Goal: Task Accomplishment & Management: Manage account settings

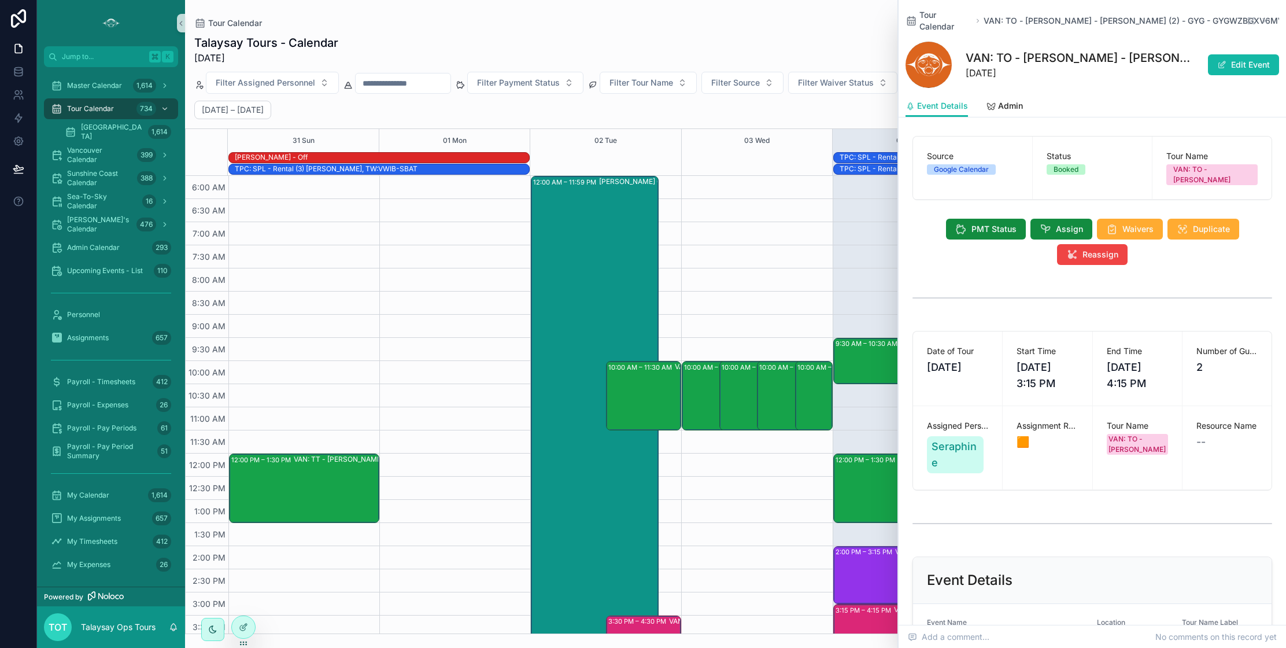
scroll to position [462, 0]
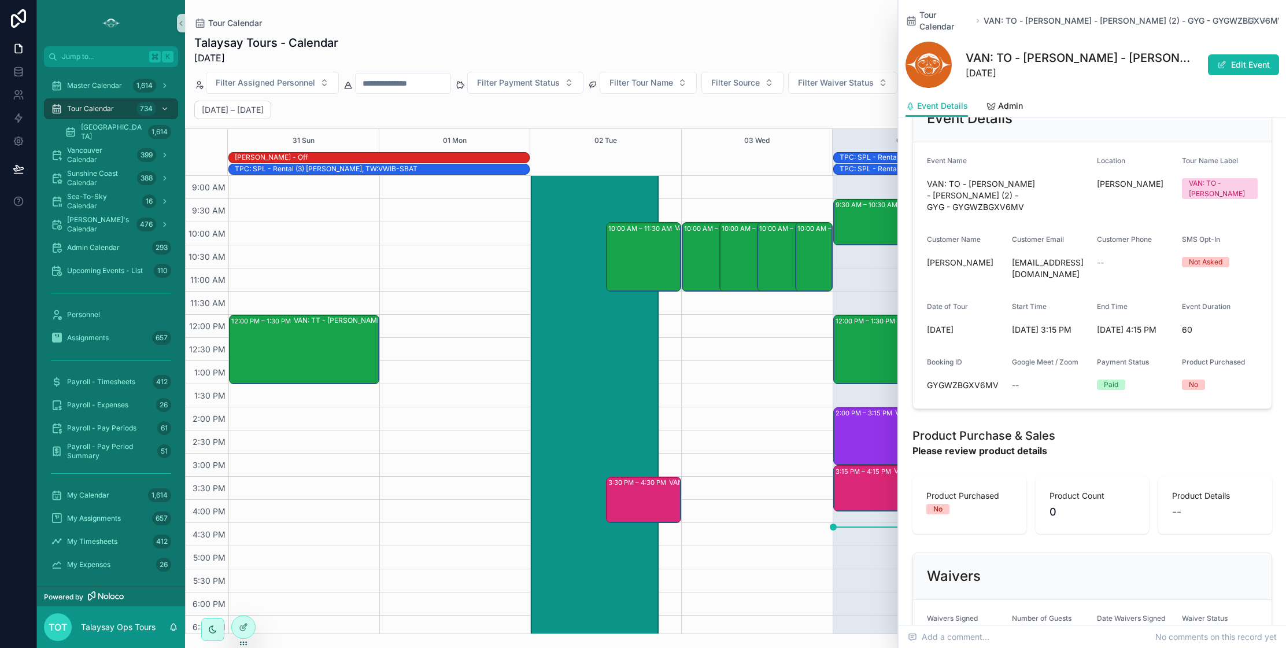
click at [1264, 17] on icon "scrollable content" at bounding box center [1265, 20] width 9 height 9
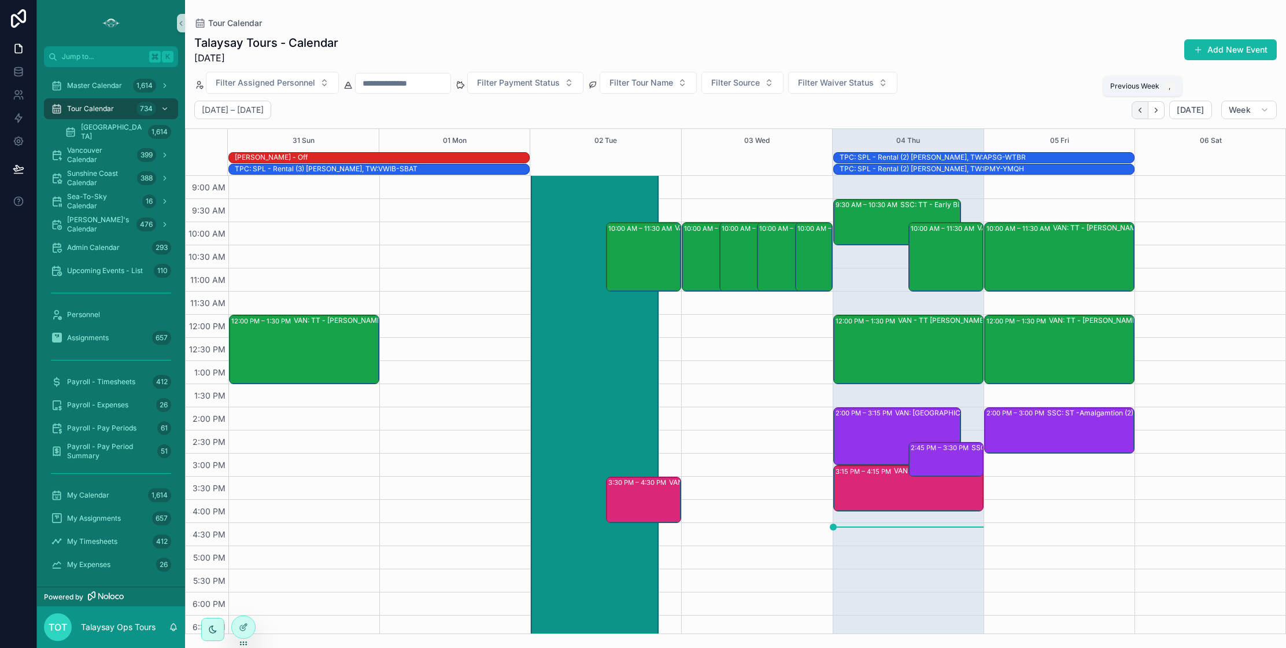
click at [1145, 113] on icon "Back" at bounding box center [1140, 110] width 9 height 9
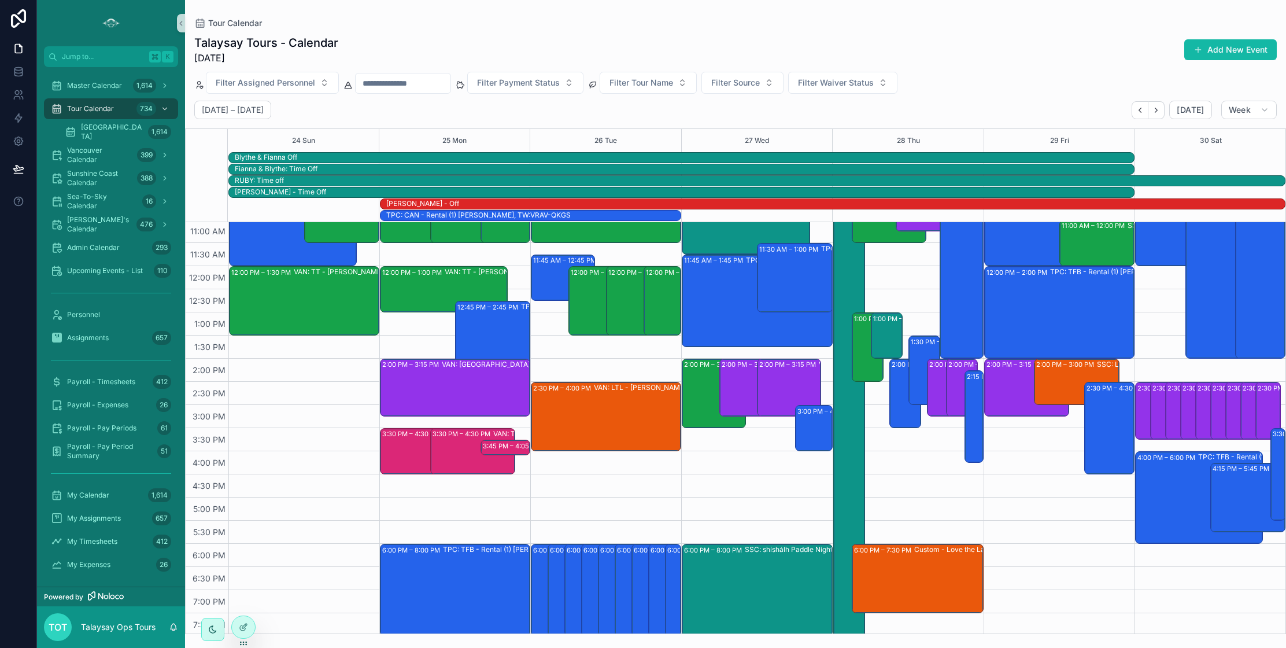
scroll to position [283, 0]
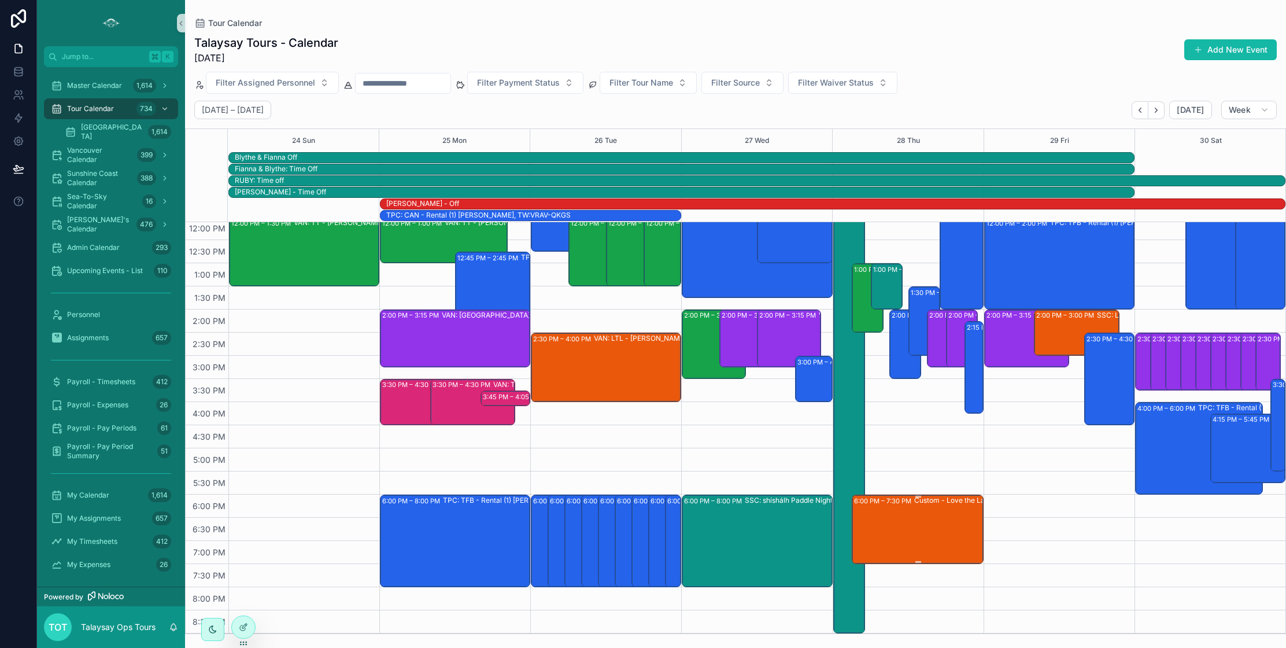
click at [920, 534] on div "Custom - Love the Land (25) Destiny | Communications, TW:NEWQ-CWZI" at bounding box center [978, 528] width 128 height 67
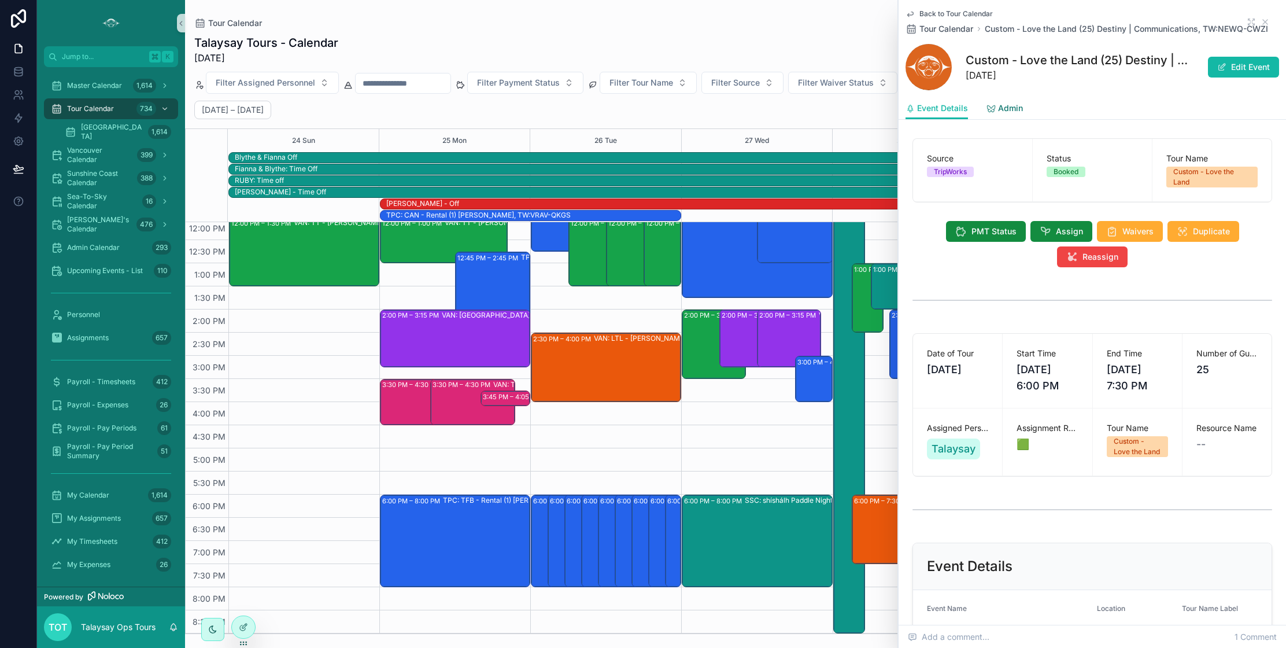
click at [1003, 110] on span "Admin" at bounding box center [1010, 108] width 25 height 12
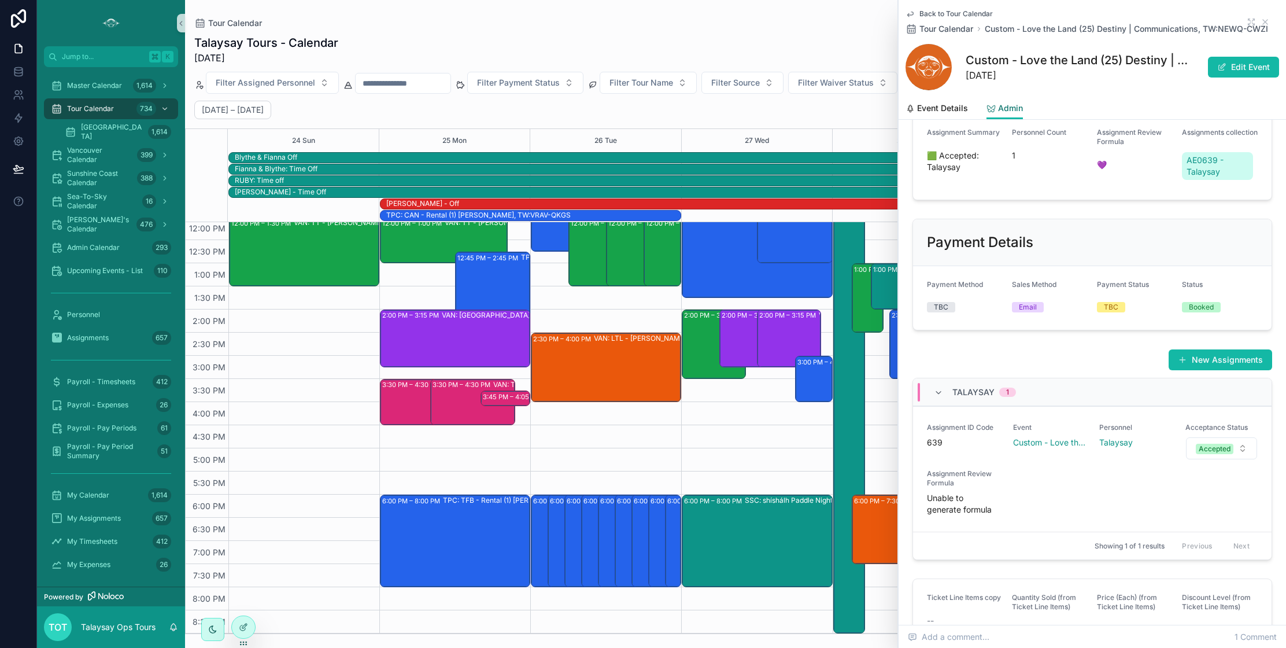
scroll to position [359, 0]
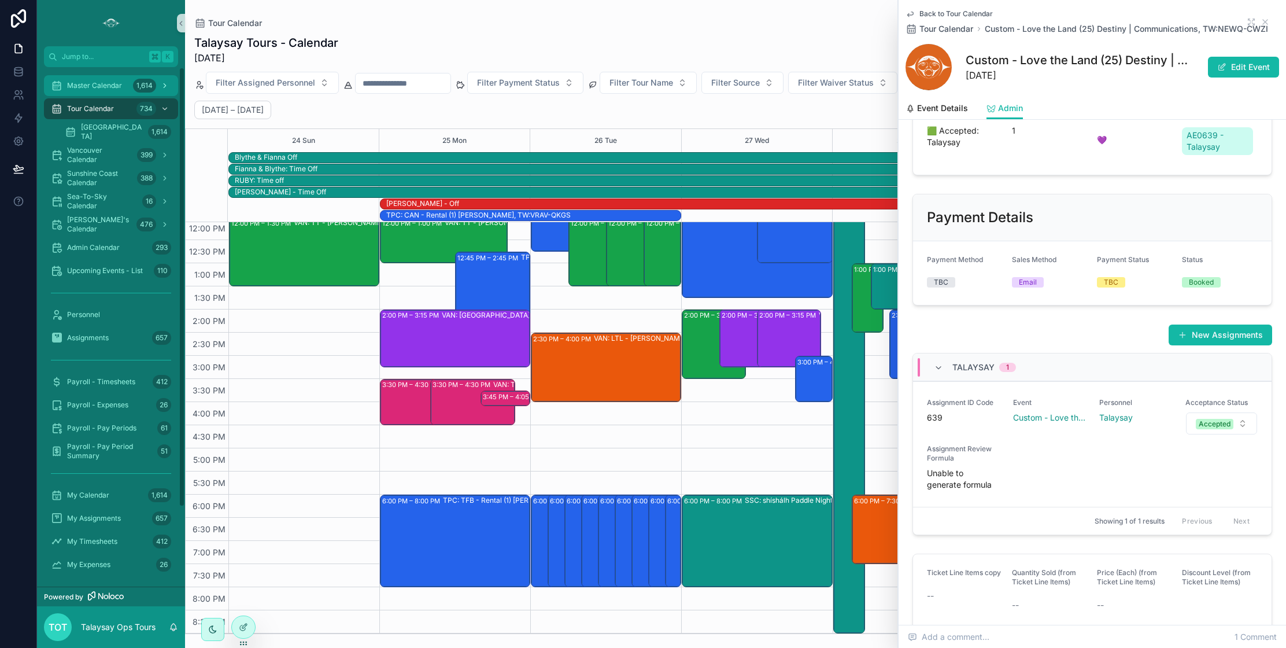
click at [80, 88] on span "Master Calendar" at bounding box center [94, 85] width 55 height 9
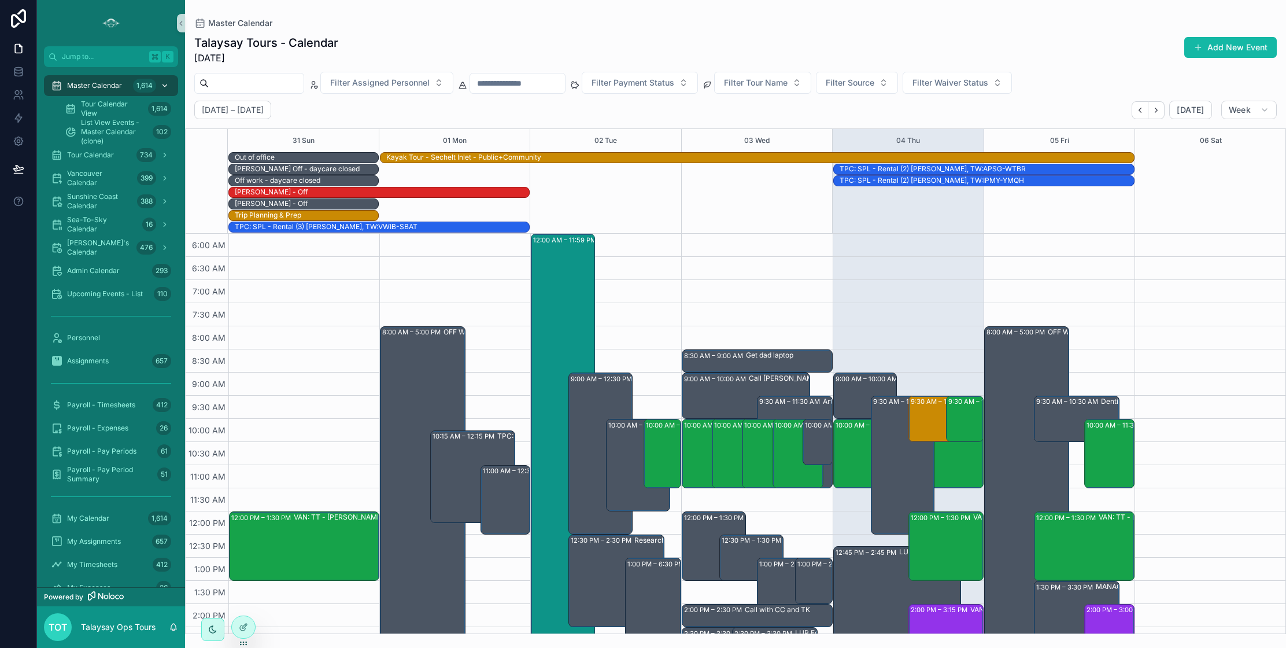
scroll to position [278, 0]
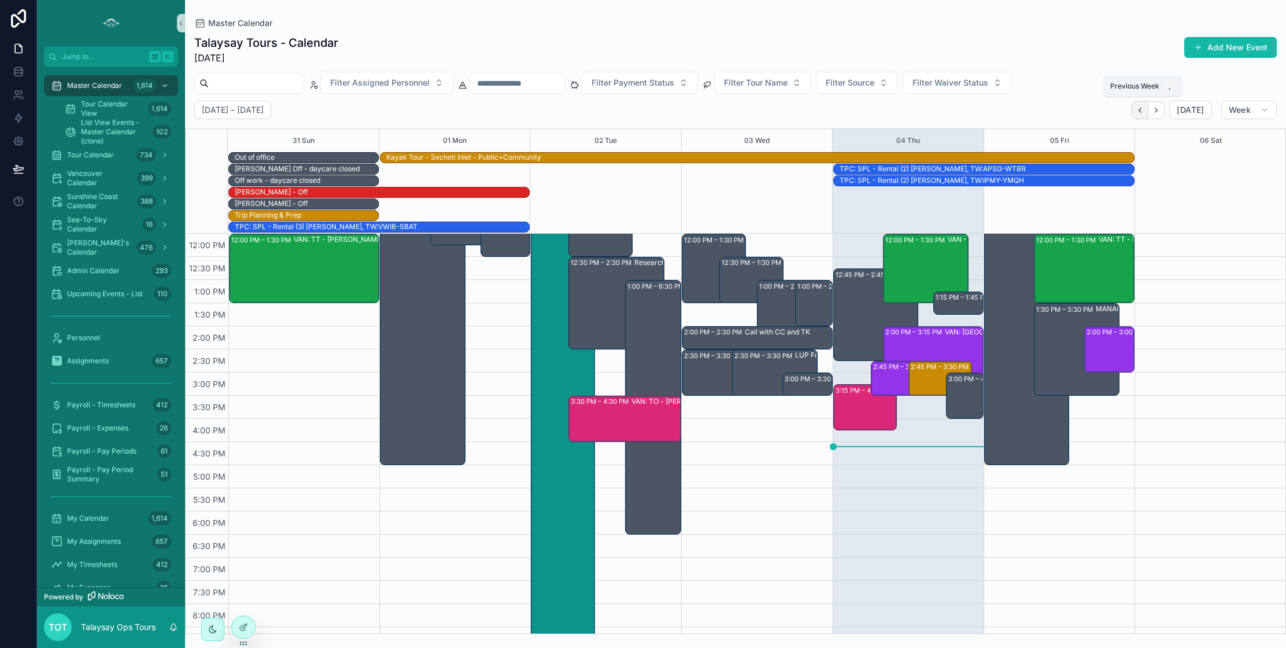
click at [1139, 112] on icon "Back" at bounding box center [1140, 110] width 9 height 9
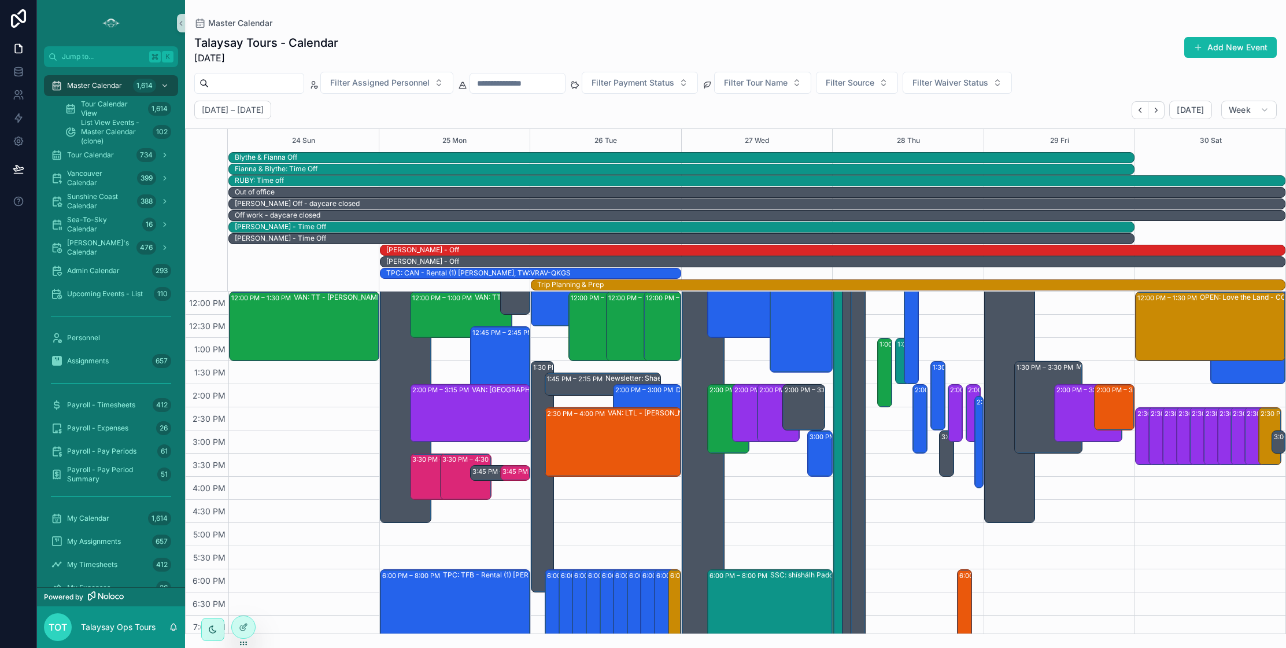
scroll to position [352, 0]
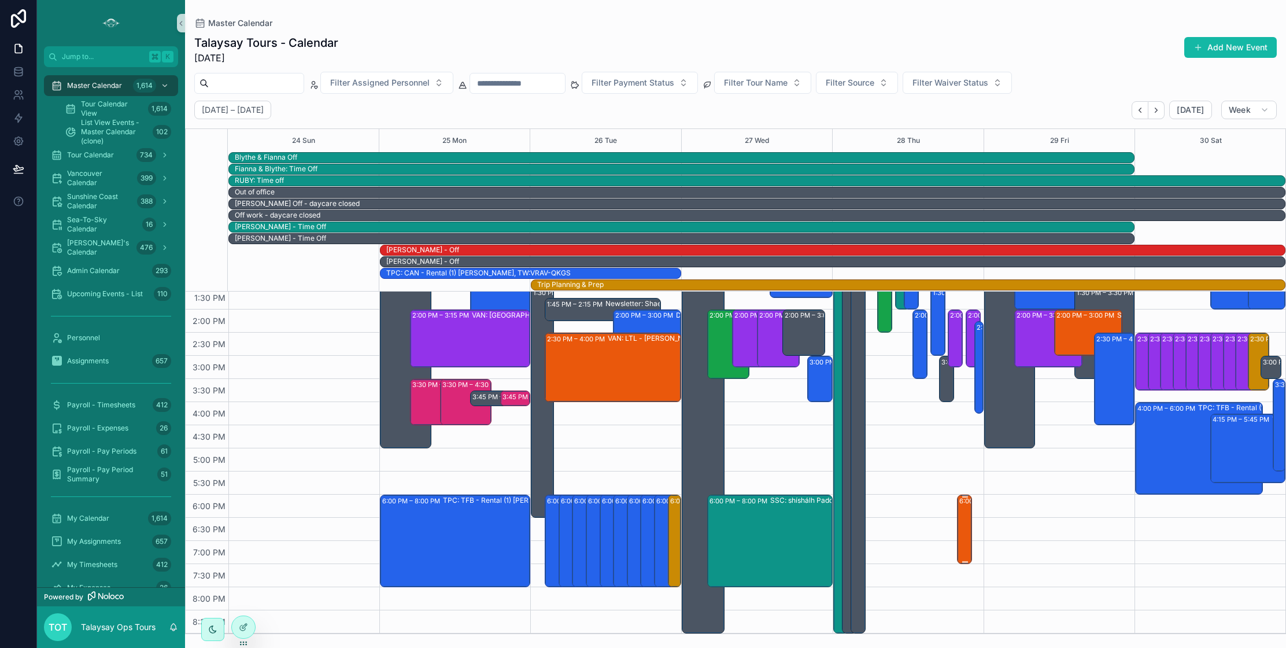
click at [963, 519] on div "6:00 PM – 7:30 PM Custom - Love the Land (25) Destiny | Communications, TW:NEWQ…" at bounding box center [965, 529] width 12 height 67
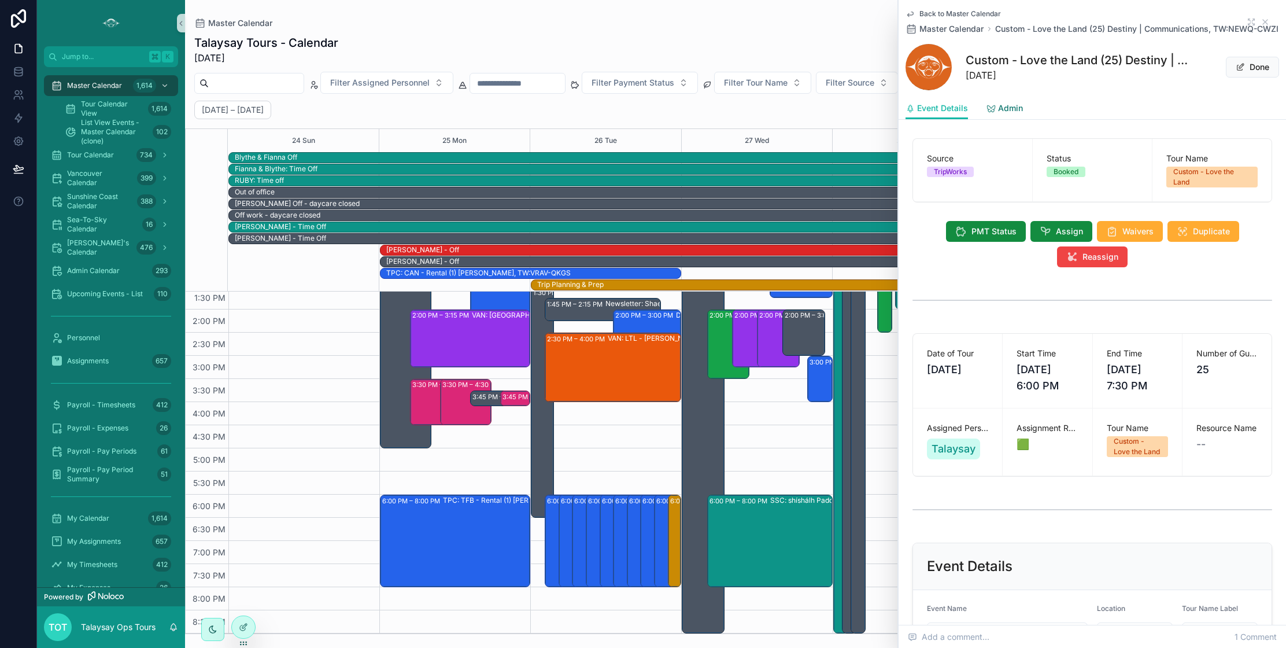
click at [1013, 114] on span "Admin" at bounding box center [1010, 108] width 25 height 12
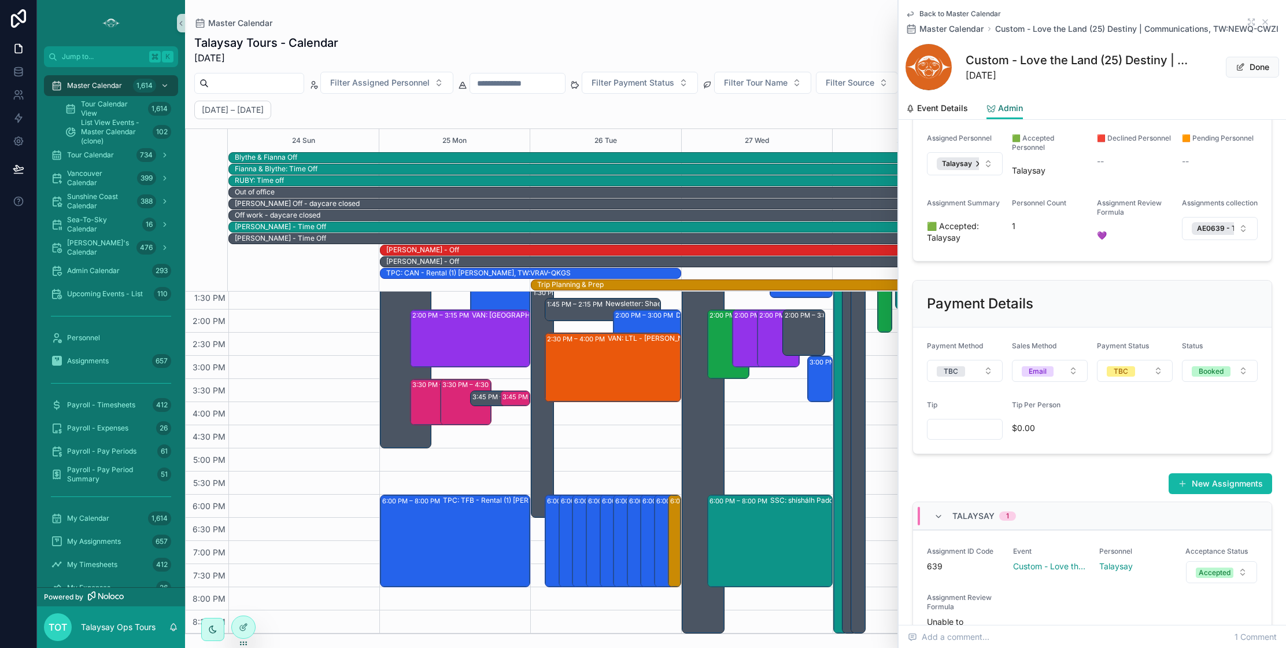
scroll to position [265, 0]
click at [964, 435] on input "scrollable content" at bounding box center [965, 427] width 75 height 16
type input "*******"
click at [1119, 479] on div "New Assignments Talaysay 1 Assignment ID Code 639 Event Custom - Love the Land …" at bounding box center [1093, 576] width 374 height 220
click at [951, 114] on span "Event Details" at bounding box center [942, 108] width 51 height 12
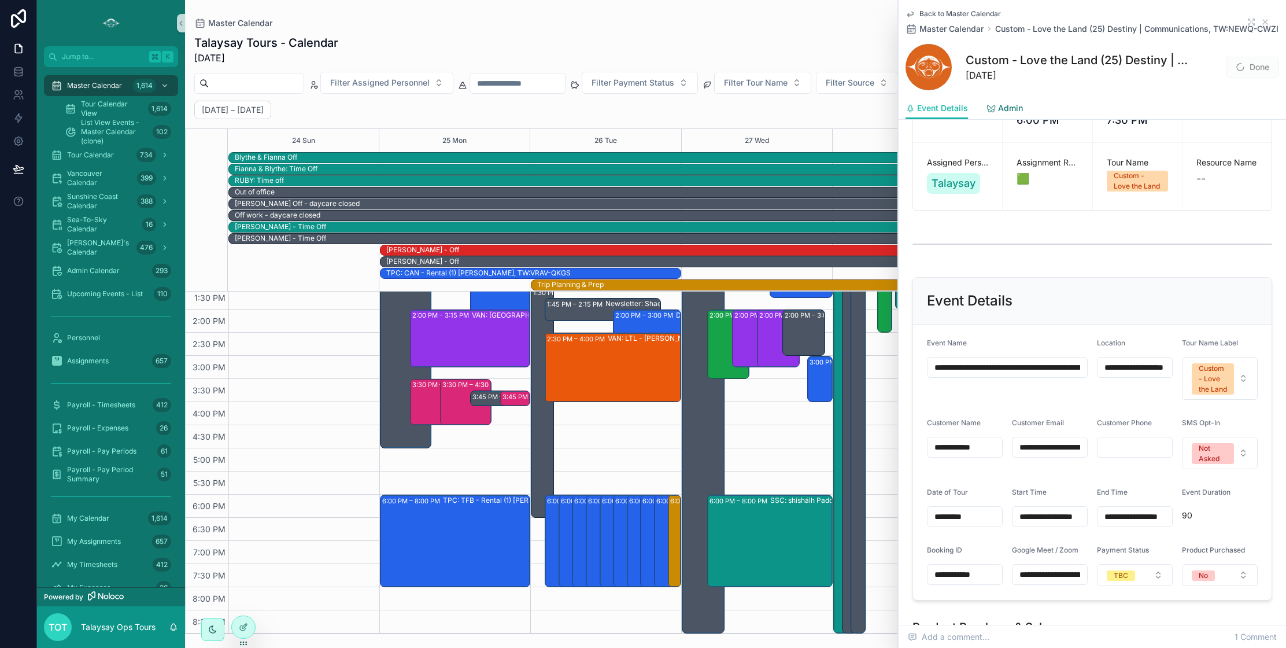
click at [1008, 114] on span "Admin" at bounding box center [1010, 108] width 25 height 12
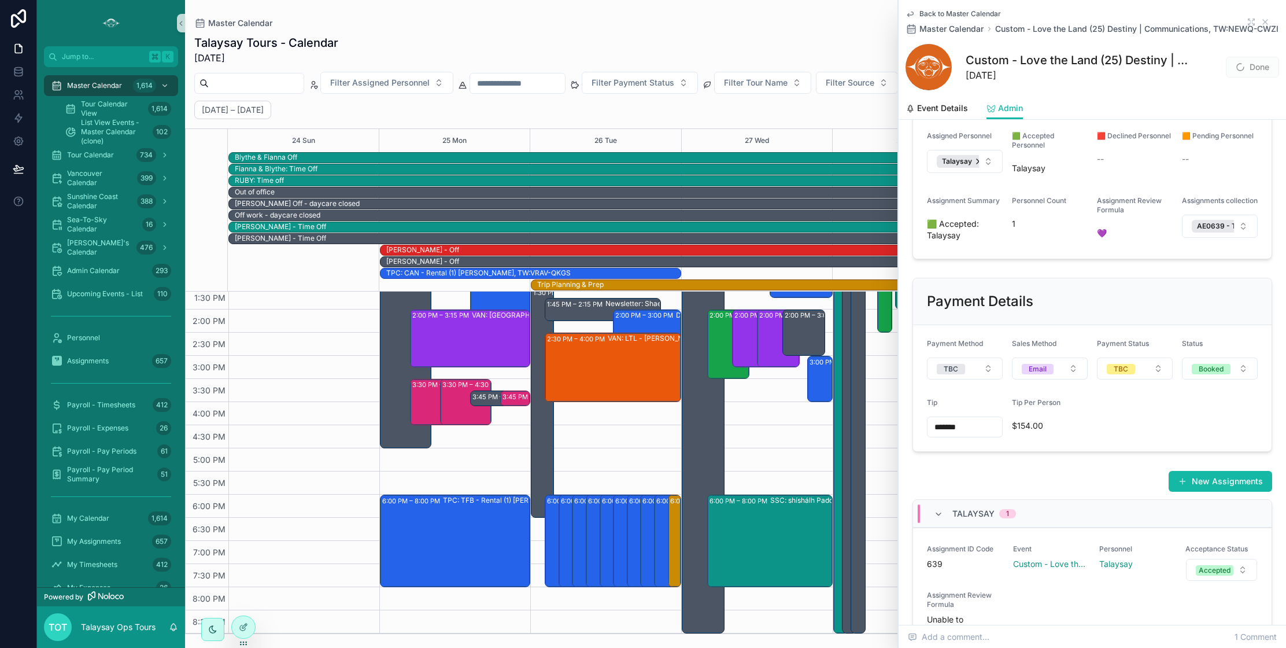
drag, startPoint x: 958, startPoint y: 440, endPoint x: 928, endPoint y: 440, distance: 30.1
click at [928, 435] on input "*******" at bounding box center [965, 427] width 75 height 16
type input "*******"
click at [1140, 429] on form "Payment Method TBC Sales Method Email Payment Status TBC Status Booked Tip ****…" at bounding box center [1092, 388] width 359 height 126
click at [940, 114] on span "Event Details" at bounding box center [942, 108] width 51 height 12
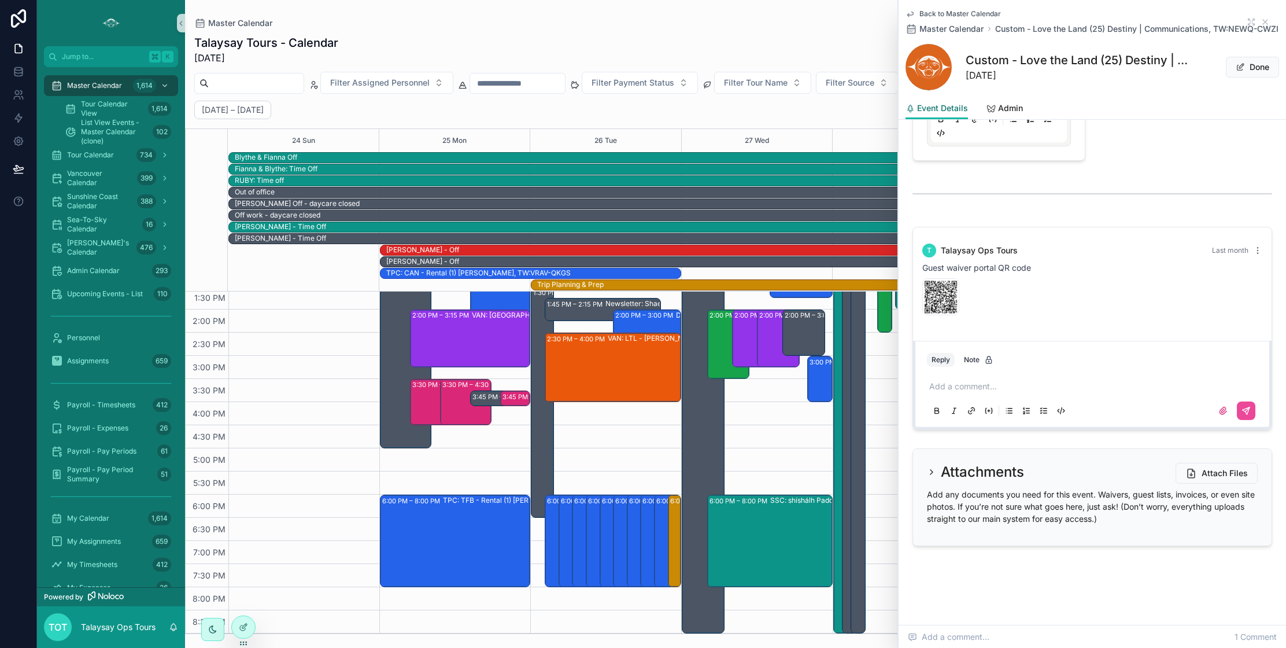
scroll to position [1721, 0]
click at [989, 383] on p "scrollable content" at bounding box center [1094, 387] width 331 height 12
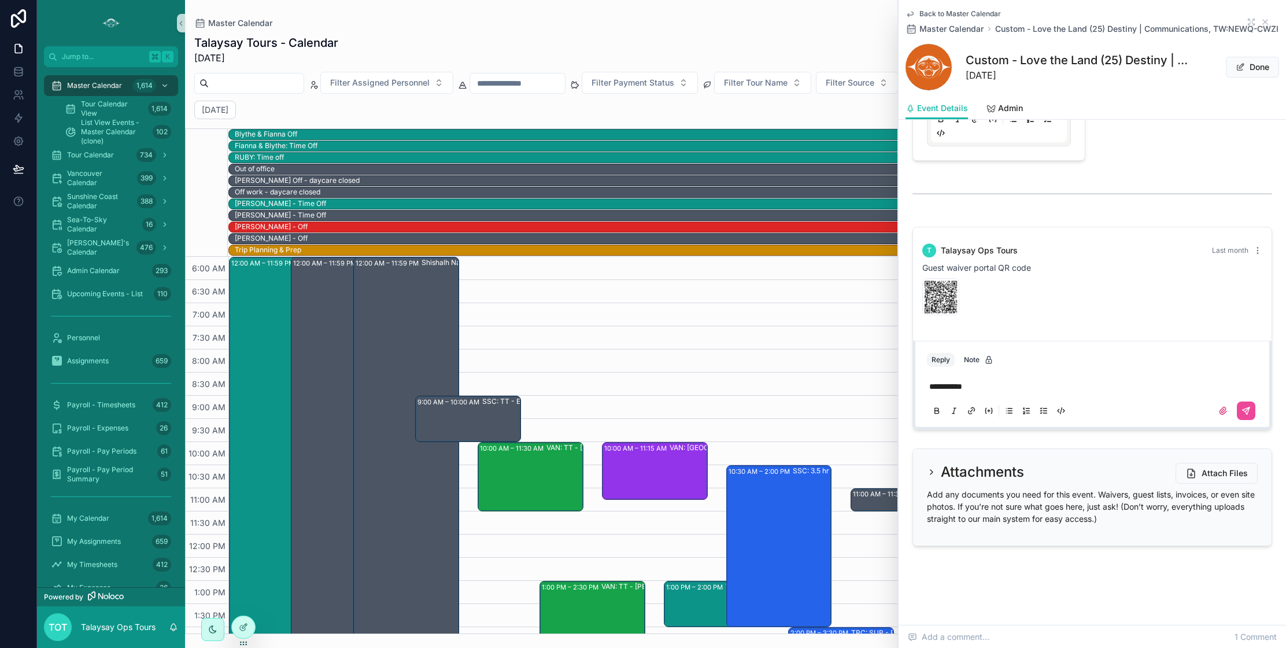
scroll to position [278, 0]
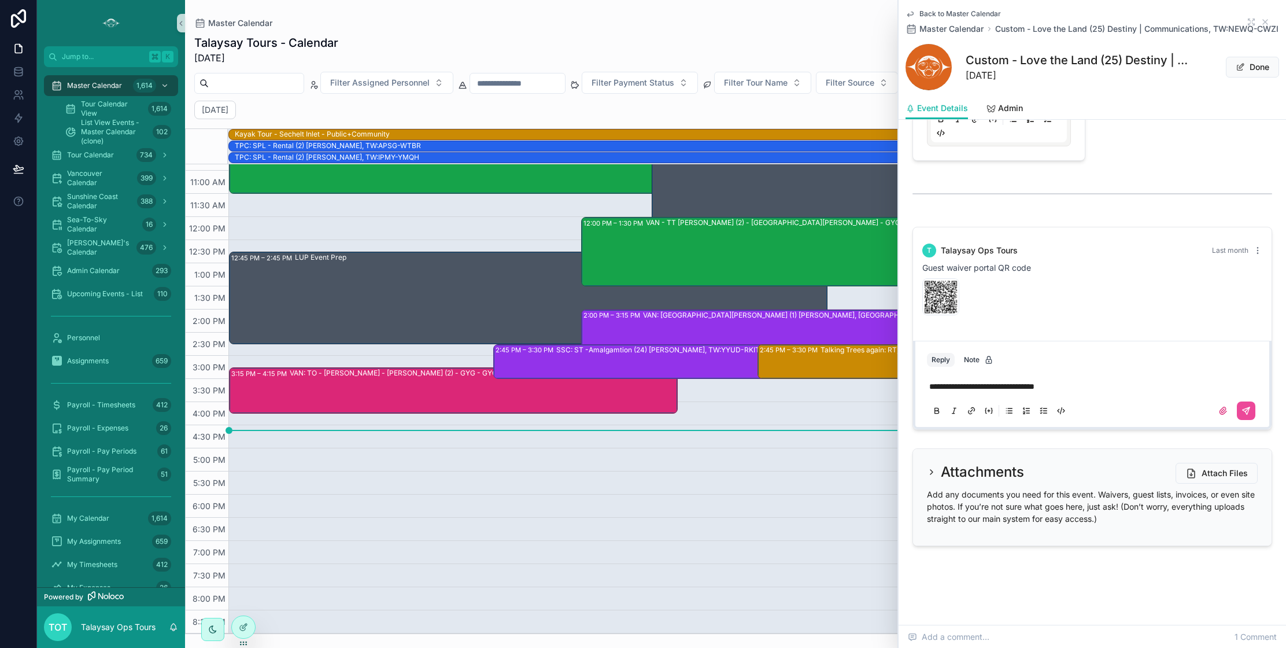
scroll to position [225, 0]
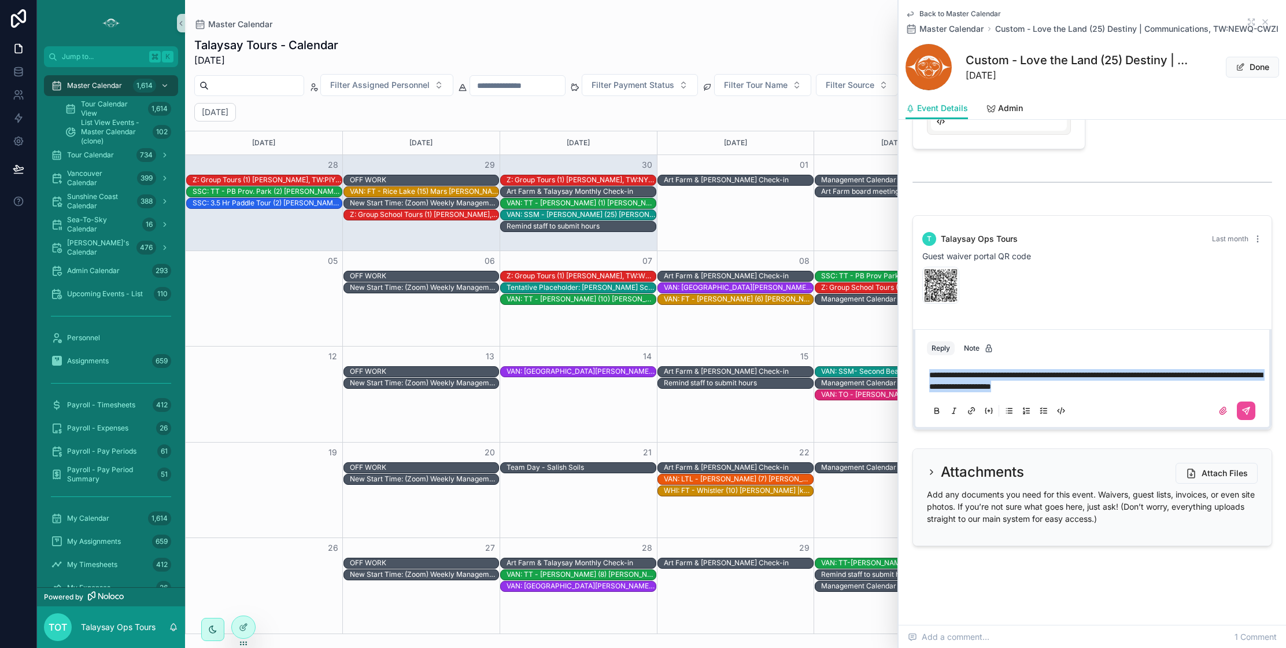
drag, startPoint x: 1102, startPoint y: 400, endPoint x: 908, endPoint y: 374, distance: 196.1
click at [907, 374] on div "**********" at bounding box center [1093, 323] width 374 height 224
copy span "**********"
click at [1246, 414] on icon "scrollable content" at bounding box center [1246, 410] width 7 height 7
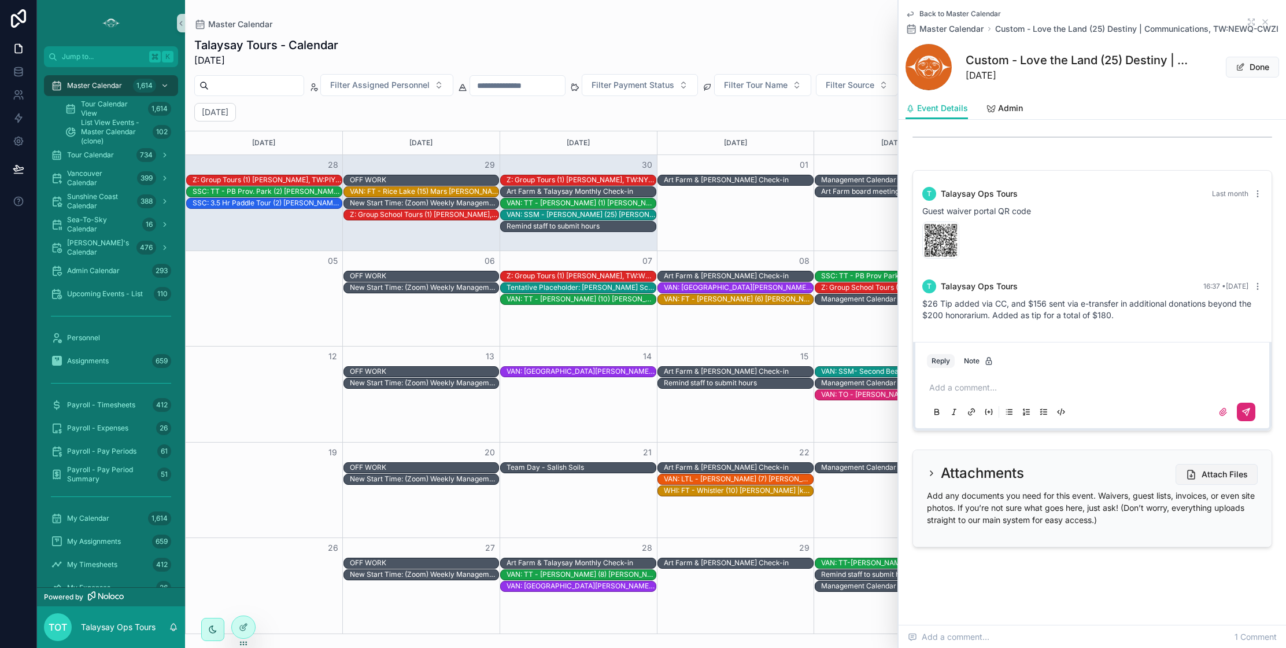
click at [1193, 480] on icon "scrollable content" at bounding box center [1192, 474] width 12 height 12
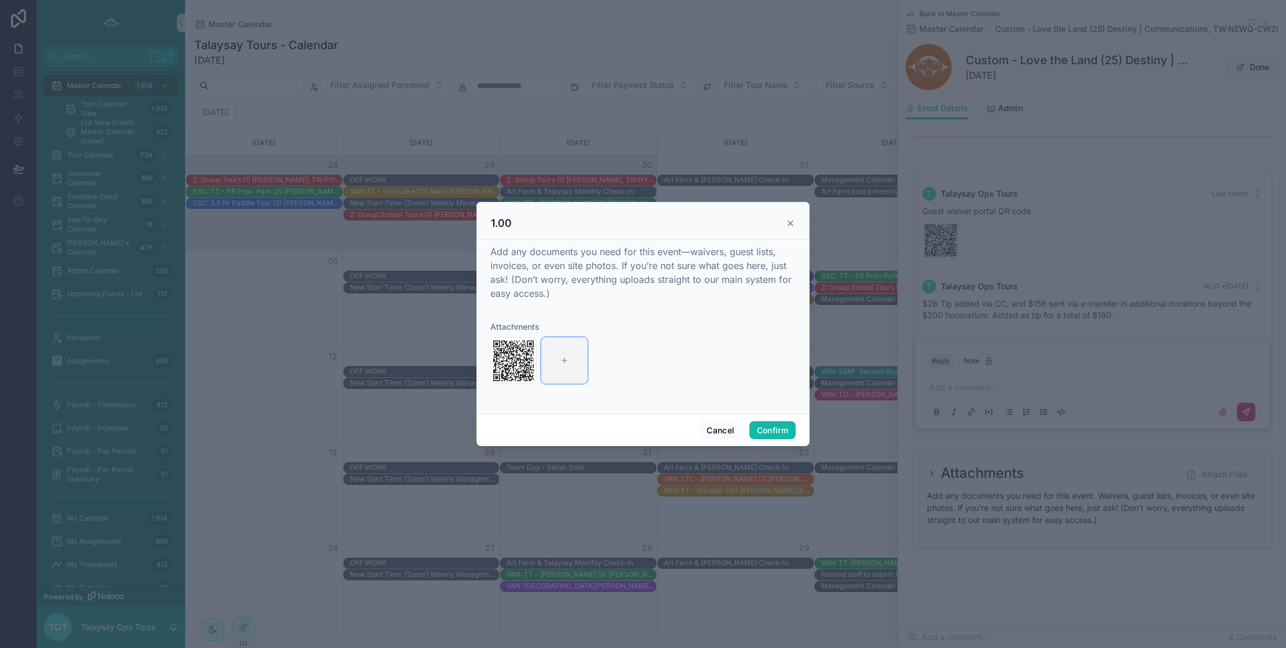
click at [561, 362] on icon at bounding box center [564, 360] width 8 height 8
type input "**********"
click at [777, 431] on button "Confirm" at bounding box center [773, 430] width 46 height 19
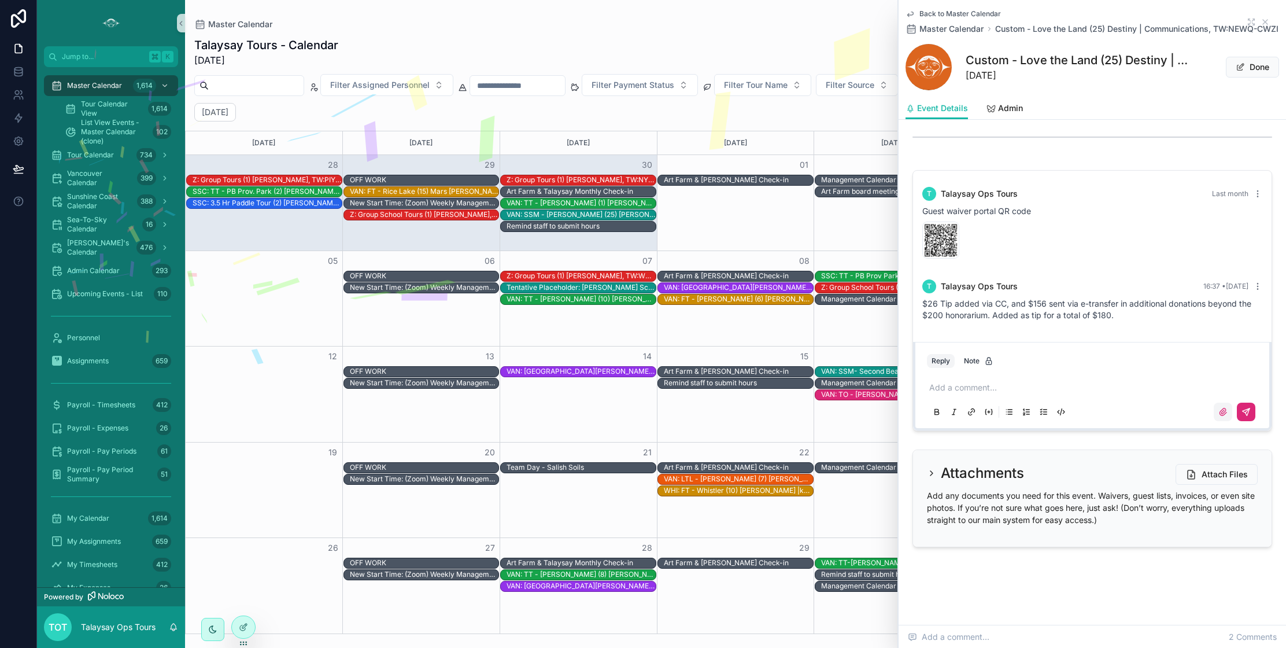
click at [1223, 415] on icon "scrollable content" at bounding box center [1223, 411] width 7 height 7
click at [0, 0] on input "scrollable content" at bounding box center [0, 0] width 0 height 0
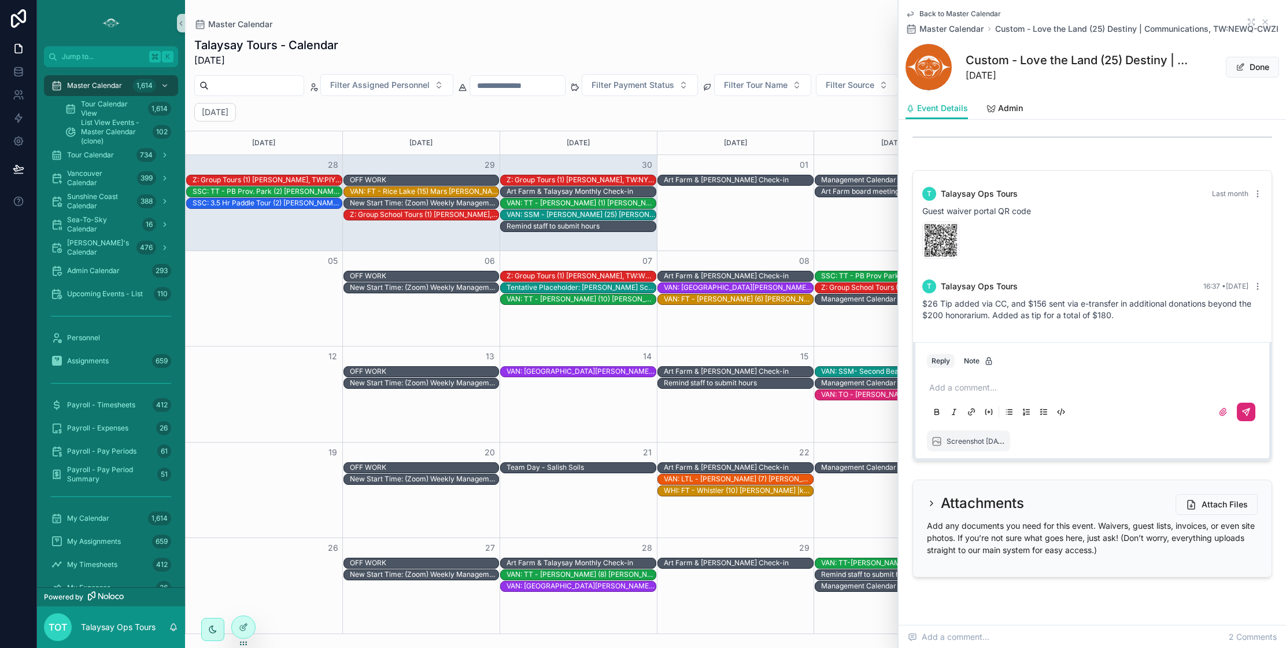
click at [1245, 416] on icon "scrollable content" at bounding box center [1246, 411] width 9 height 9
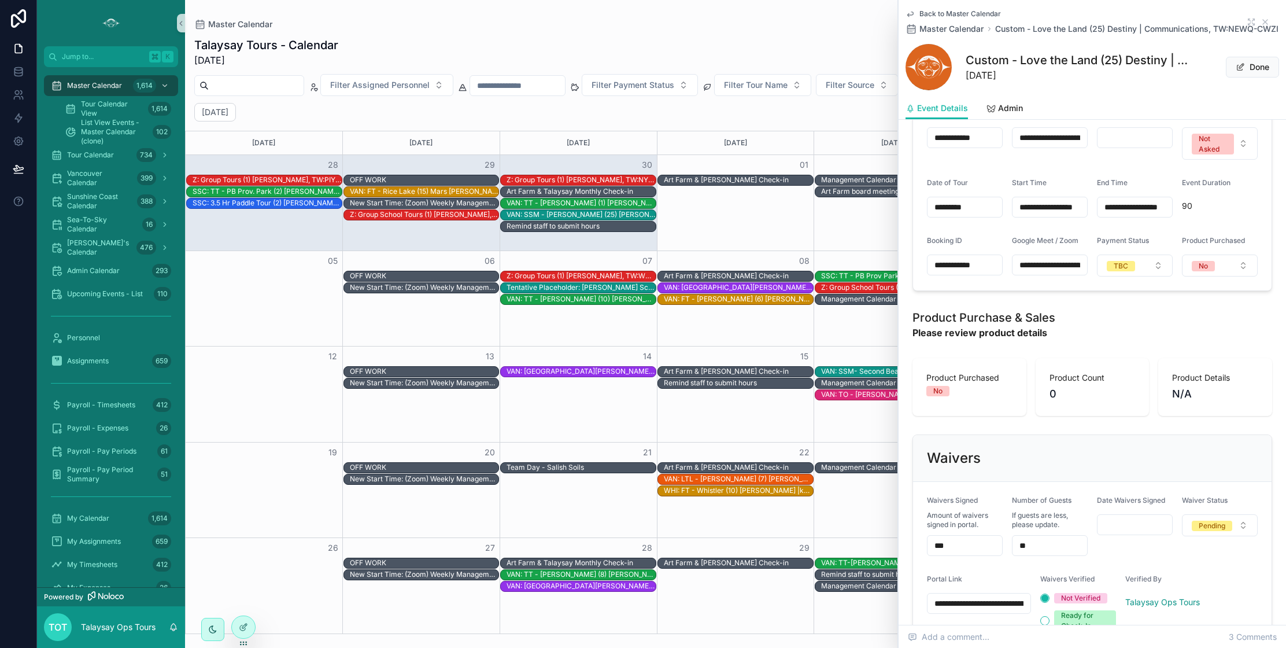
scroll to position [589, 0]
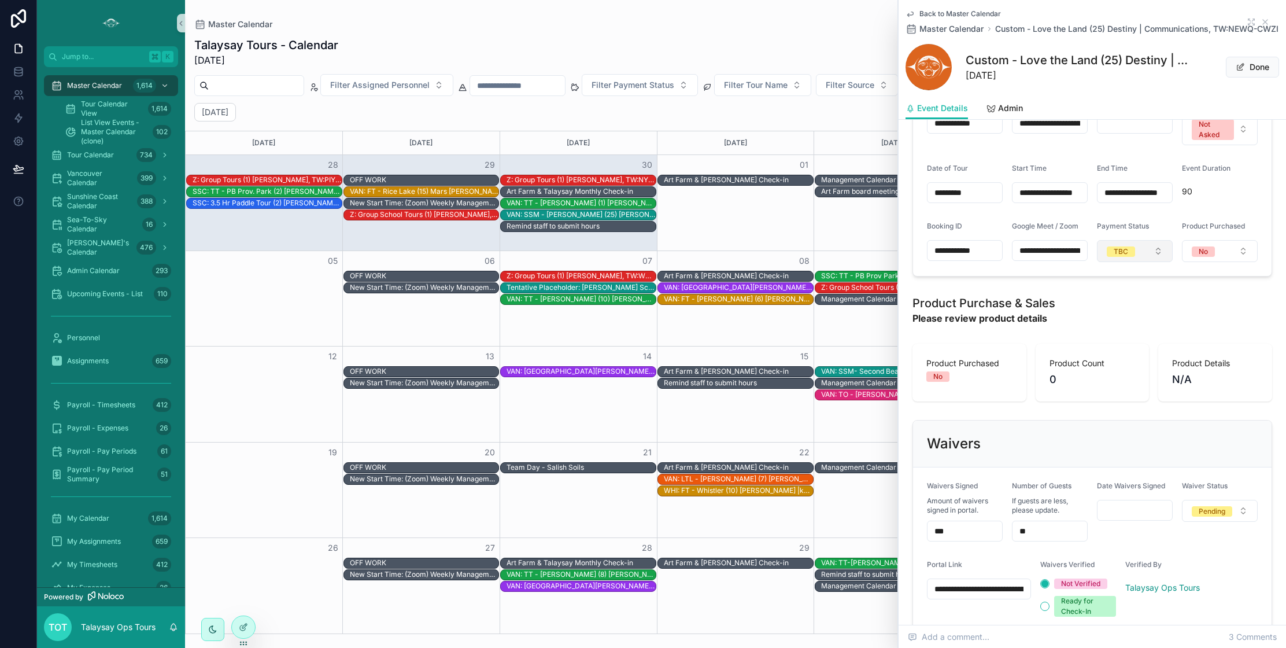
click at [1161, 262] on button "TBC" at bounding box center [1135, 251] width 76 height 22
click at [1099, 341] on div "Paid" at bounding box center [1135, 336] width 139 height 17
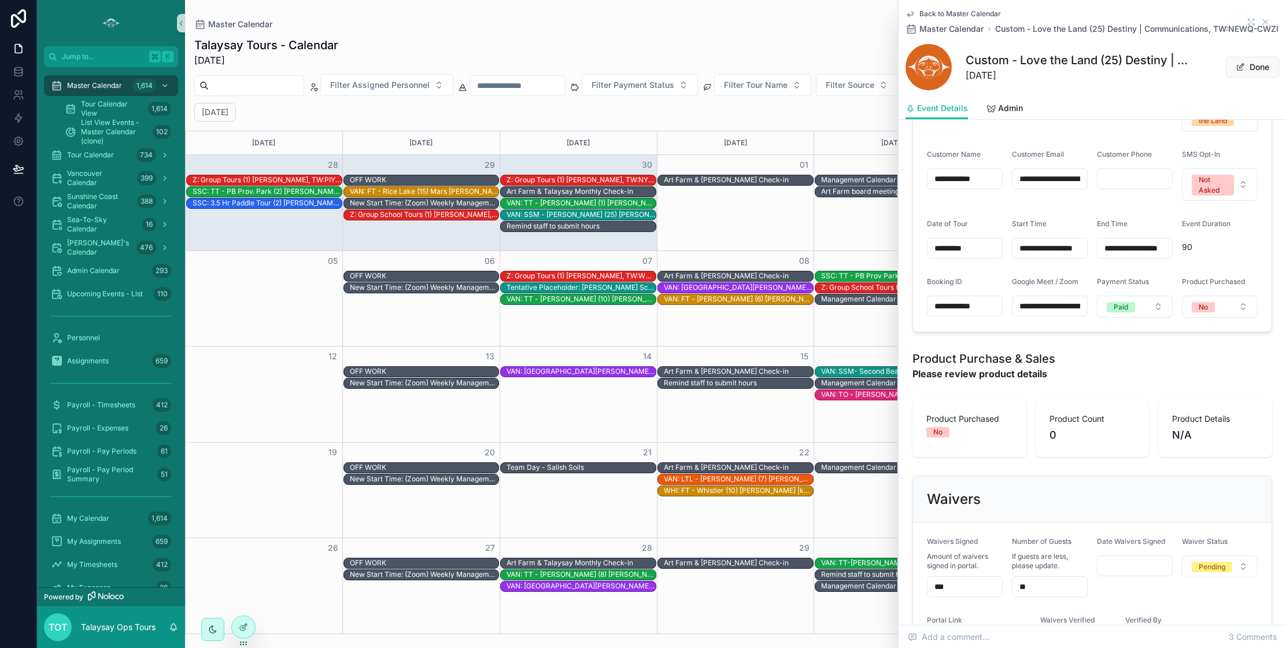
scroll to position [514, 0]
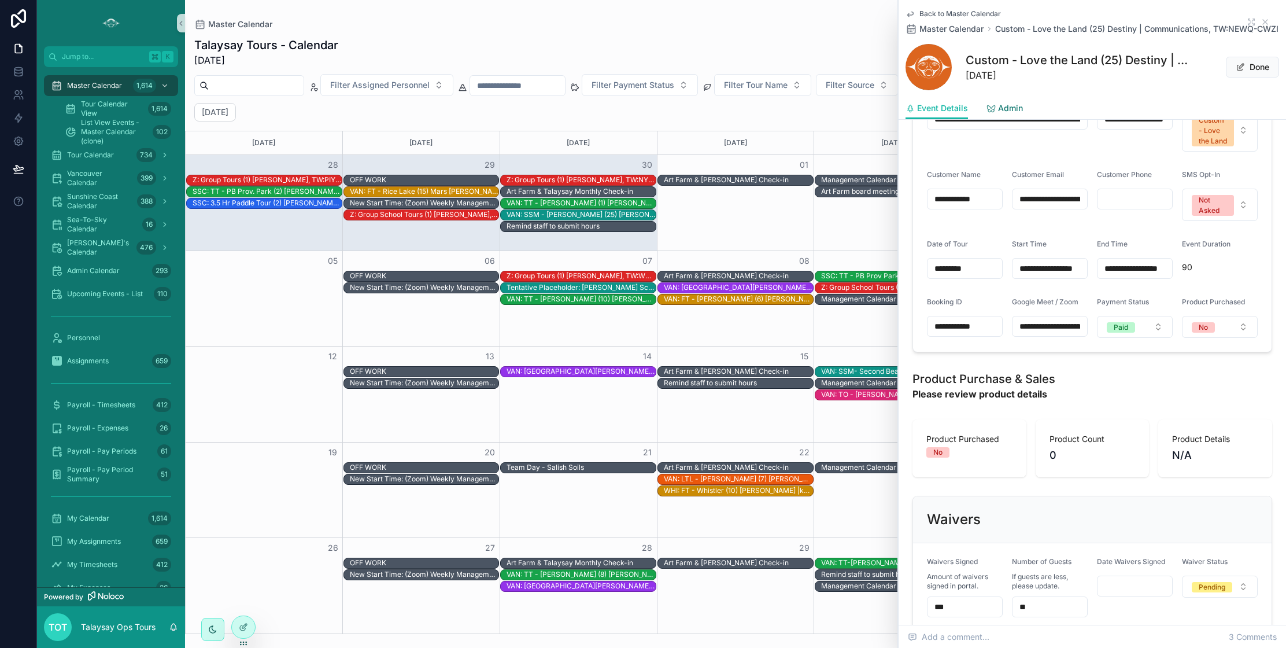
click at [1011, 114] on span "Admin" at bounding box center [1010, 108] width 25 height 12
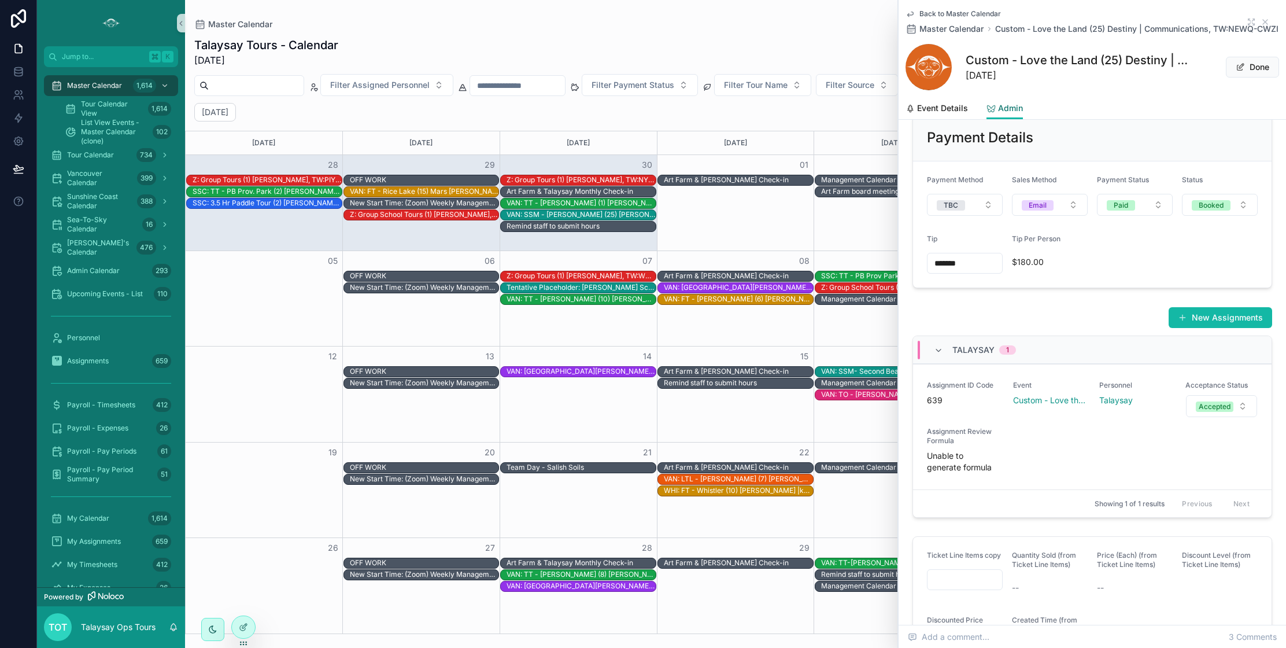
scroll to position [372, 0]
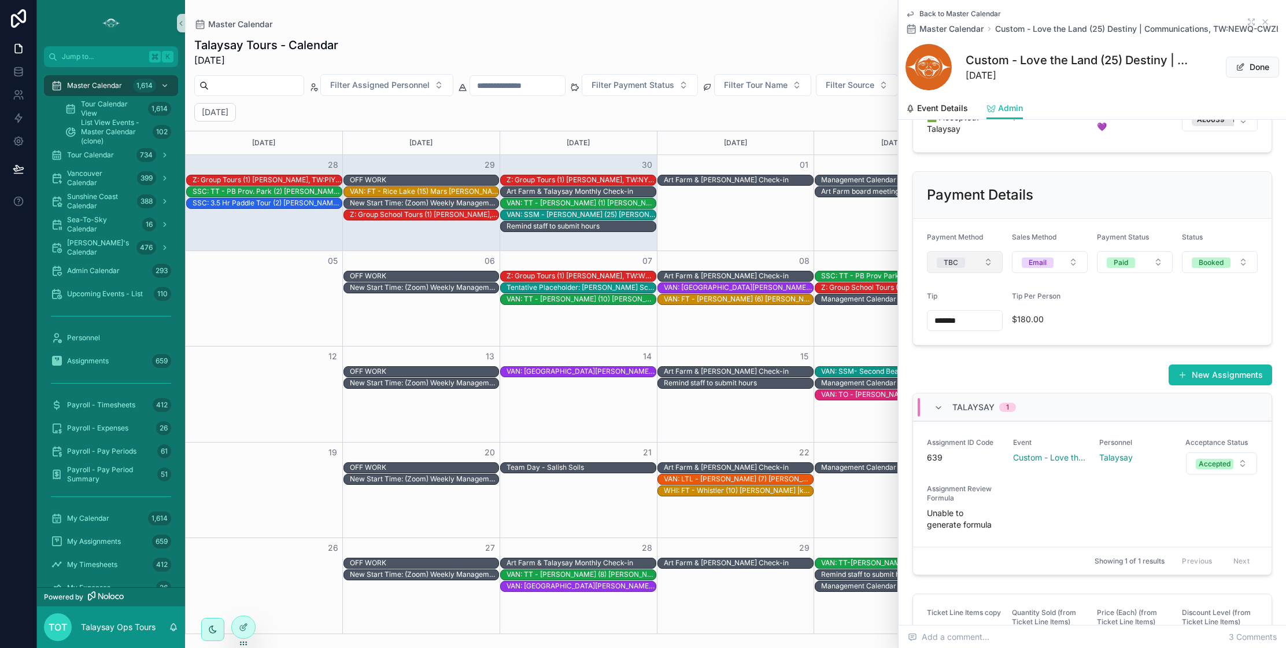
click at [966, 273] on button "TBC" at bounding box center [965, 262] width 76 height 22
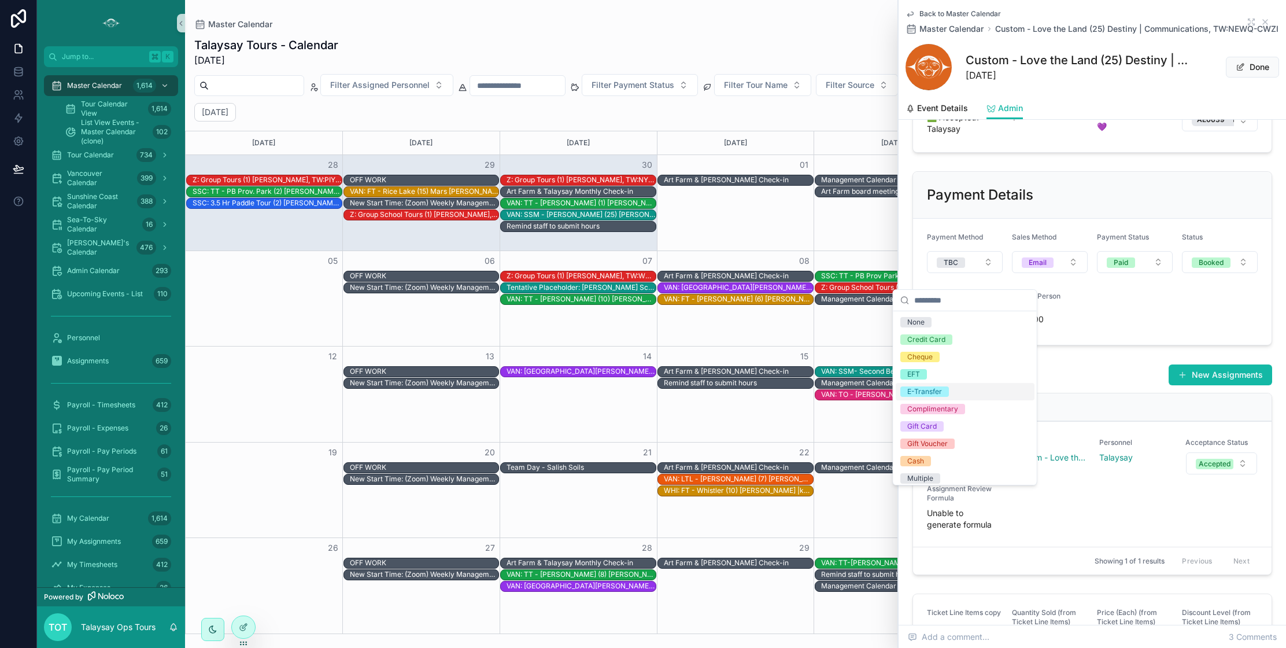
click at [934, 392] on div "E-Transfer" at bounding box center [924, 391] width 35 height 10
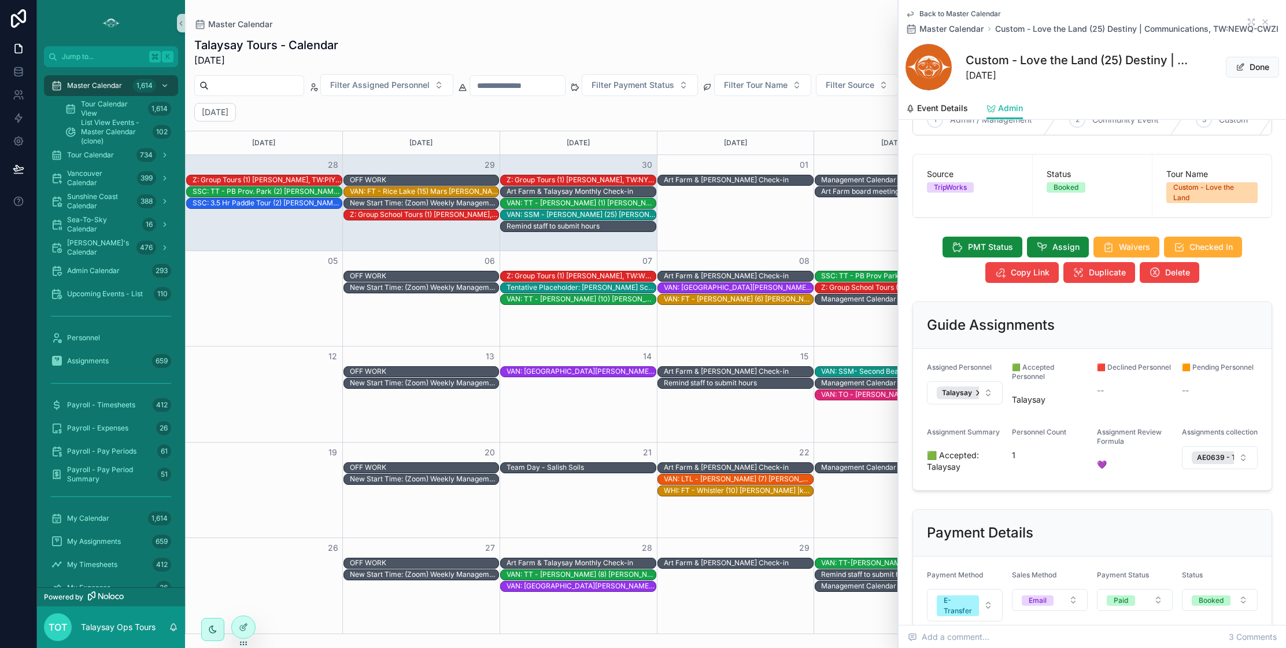
scroll to position [0, 0]
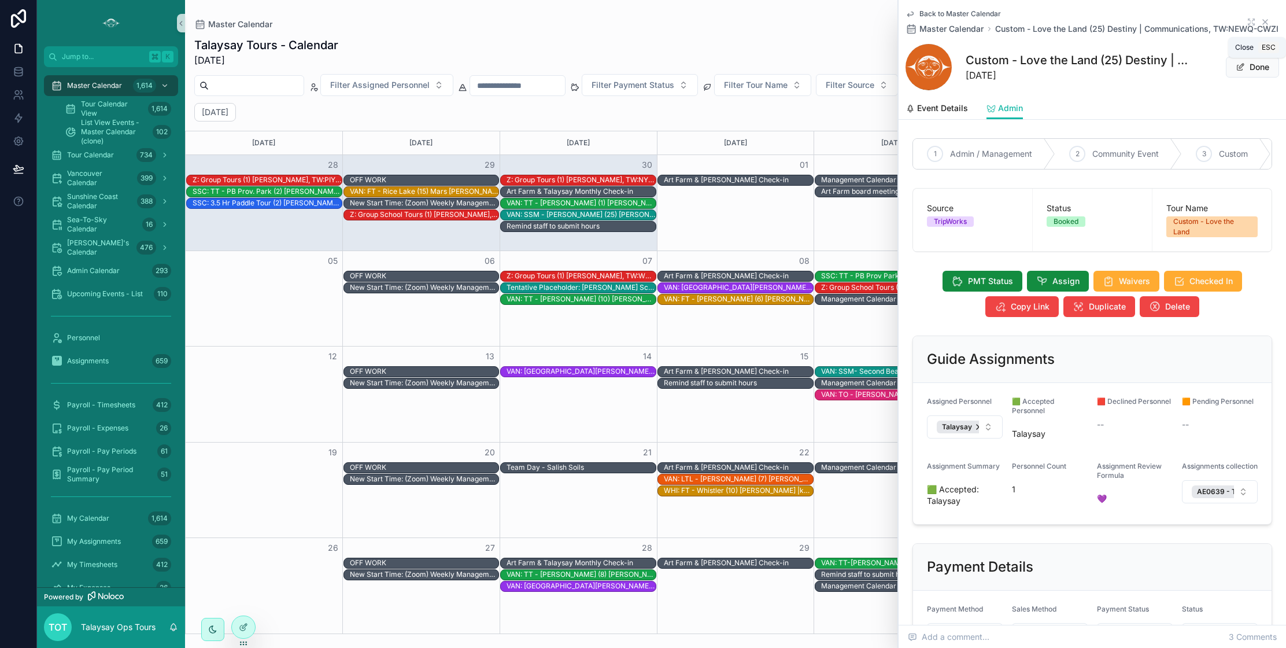
click at [1266, 25] on icon "scrollable content" at bounding box center [1265, 21] width 9 height 9
